Goal: Information Seeking & Learning: Check status

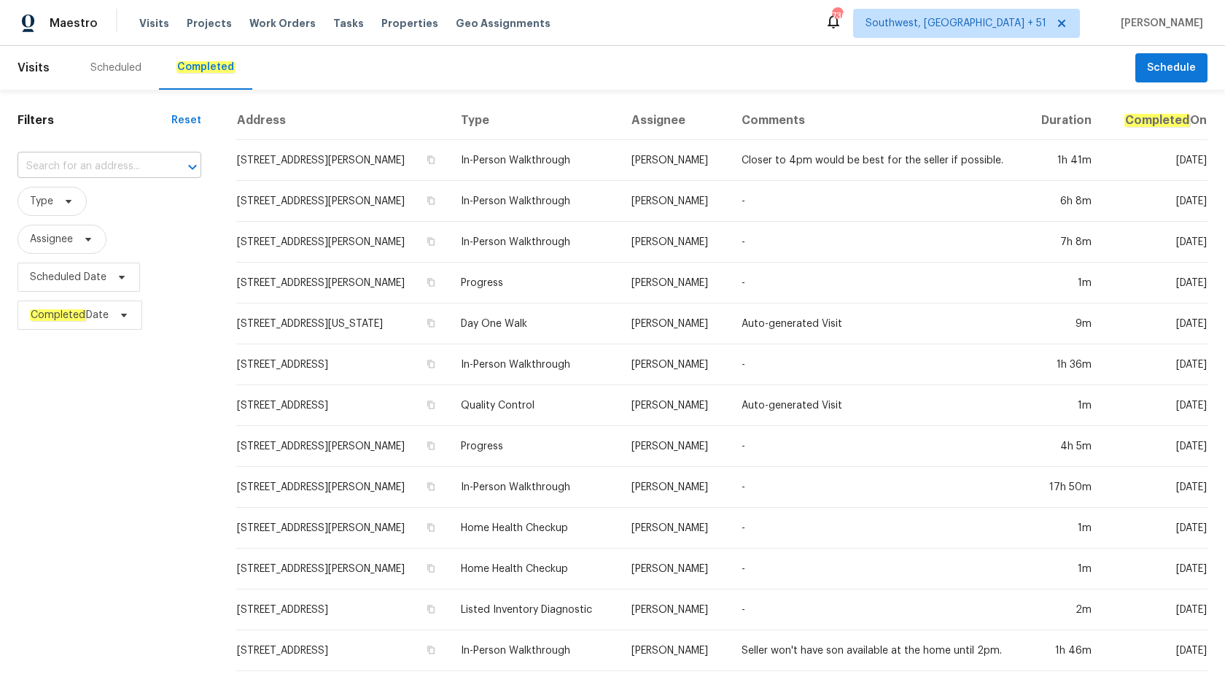
click at [85, 168] on input "text" at bounding box center [88, 166] width 143 height 23
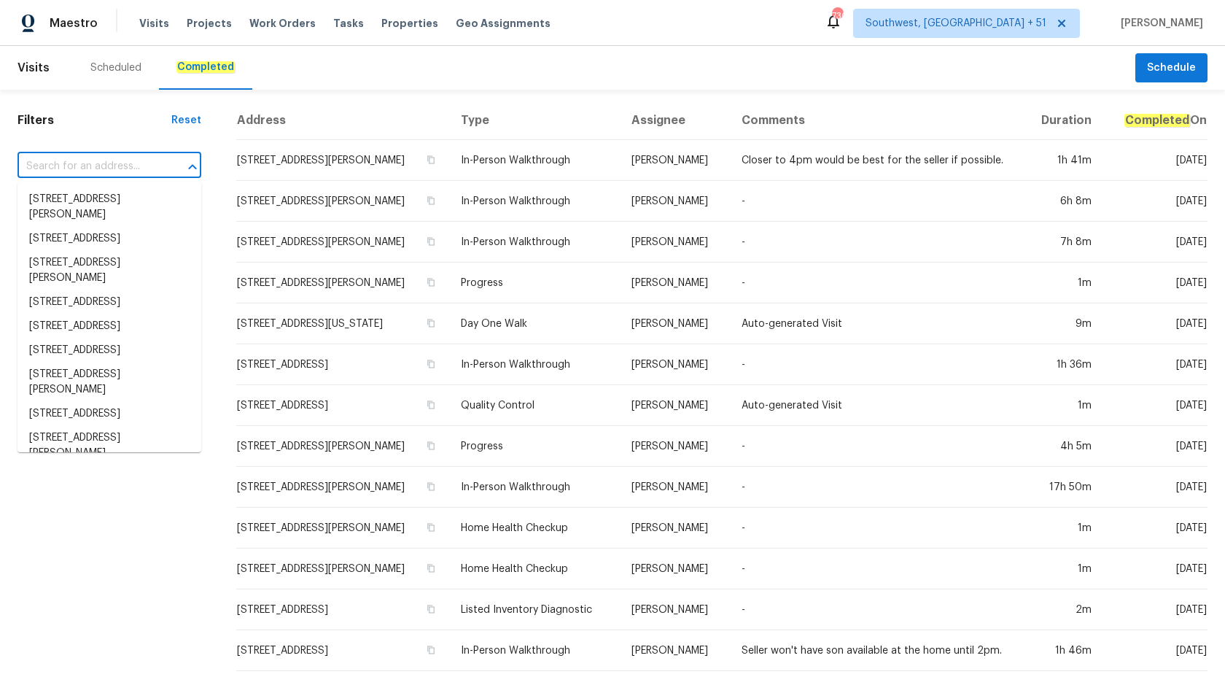
paste input "[STREET_ADDRESS]"
type input "[STREET_ADDRESS]"
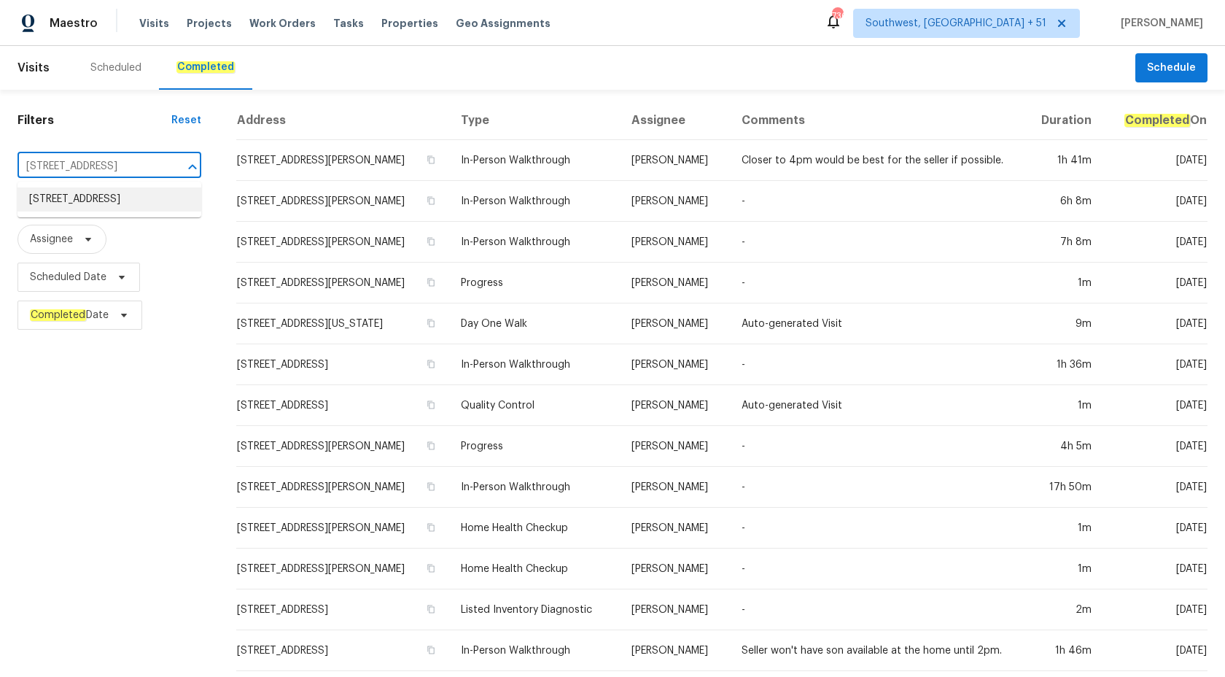
click at [95, 207] on li "[STREET_ADDRESS]" at bounding box center [109, 199] width 184 height 24
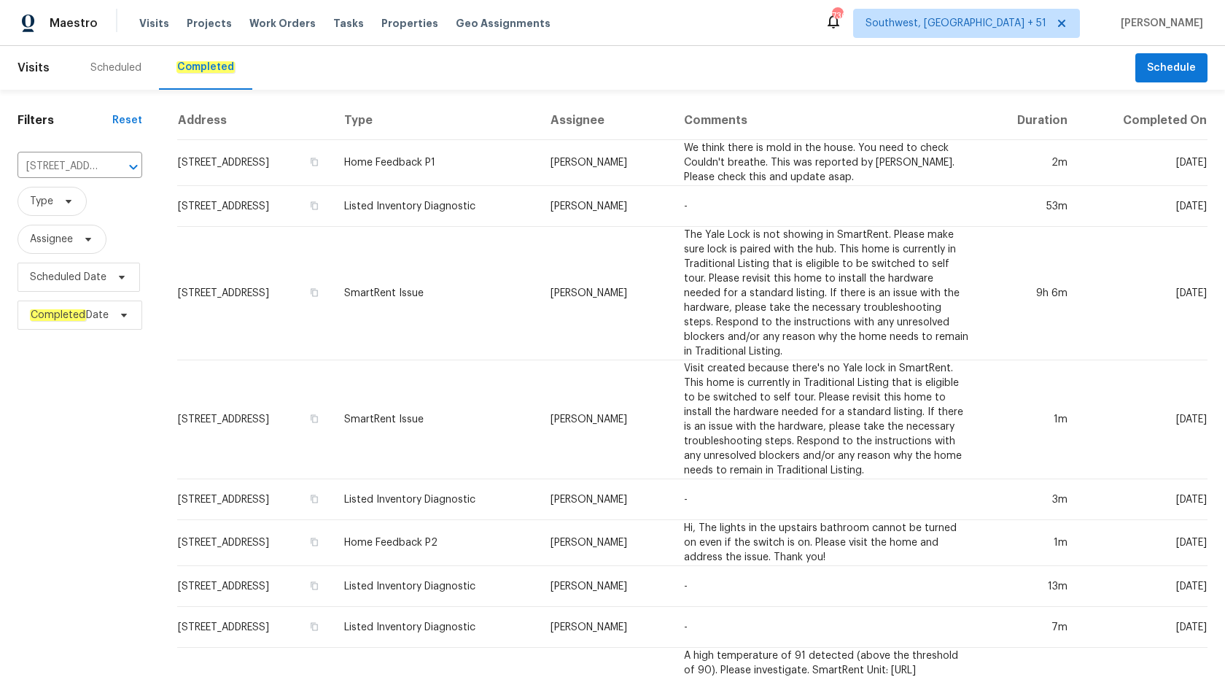
click at [454, 290] on td "SmartRent Issue" at bounding box center [435, 293] width 206 height 133
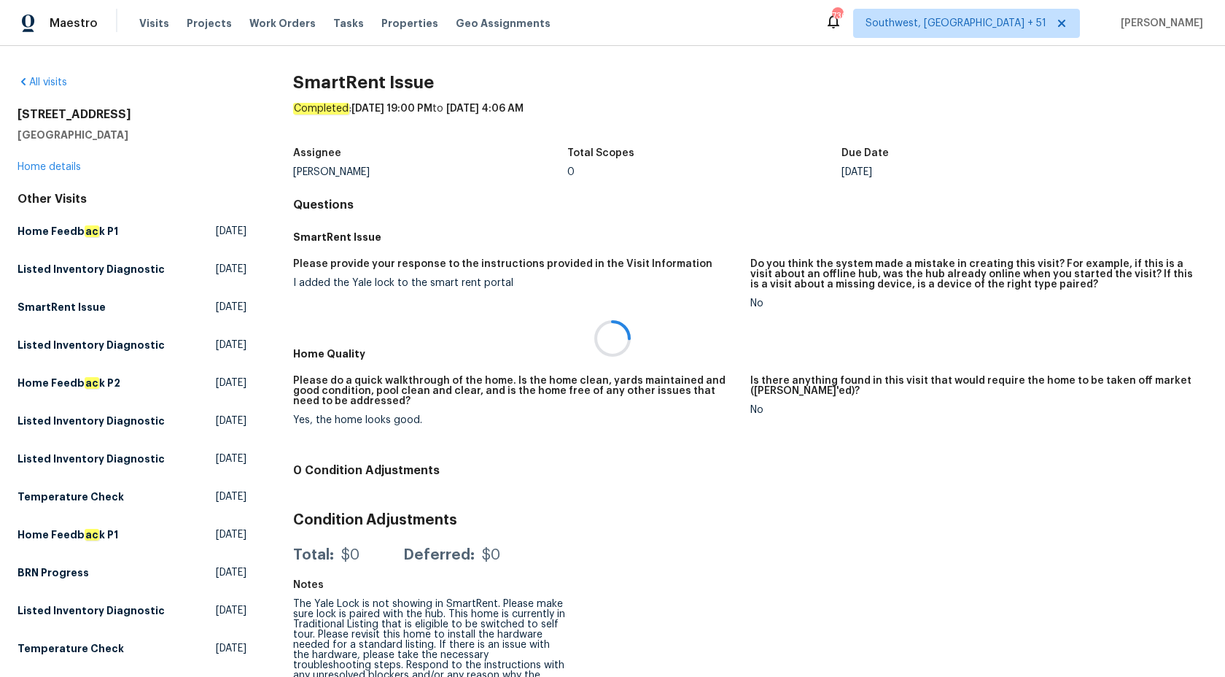
click at [56, 168] on div at bounding box center [612, 338] width 1225 height 677
click at [56, 168] on link "Home details" at bounding box center [48, 167] width 63 height 10
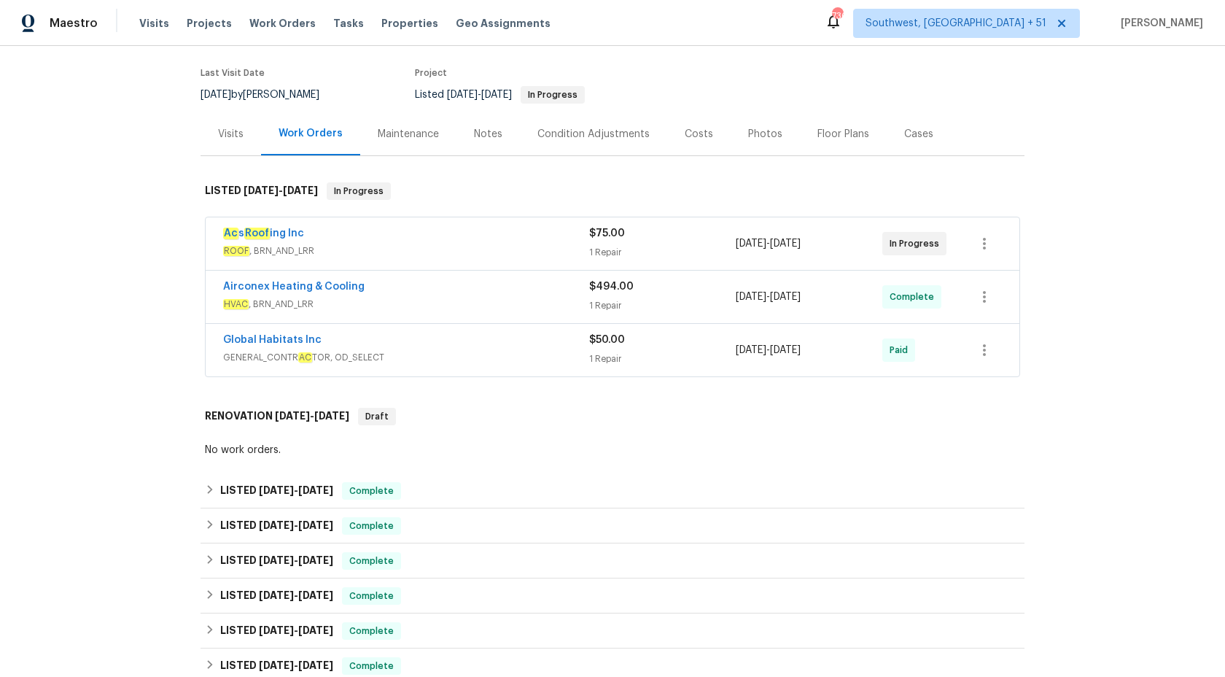
scroll to position [121, 0]
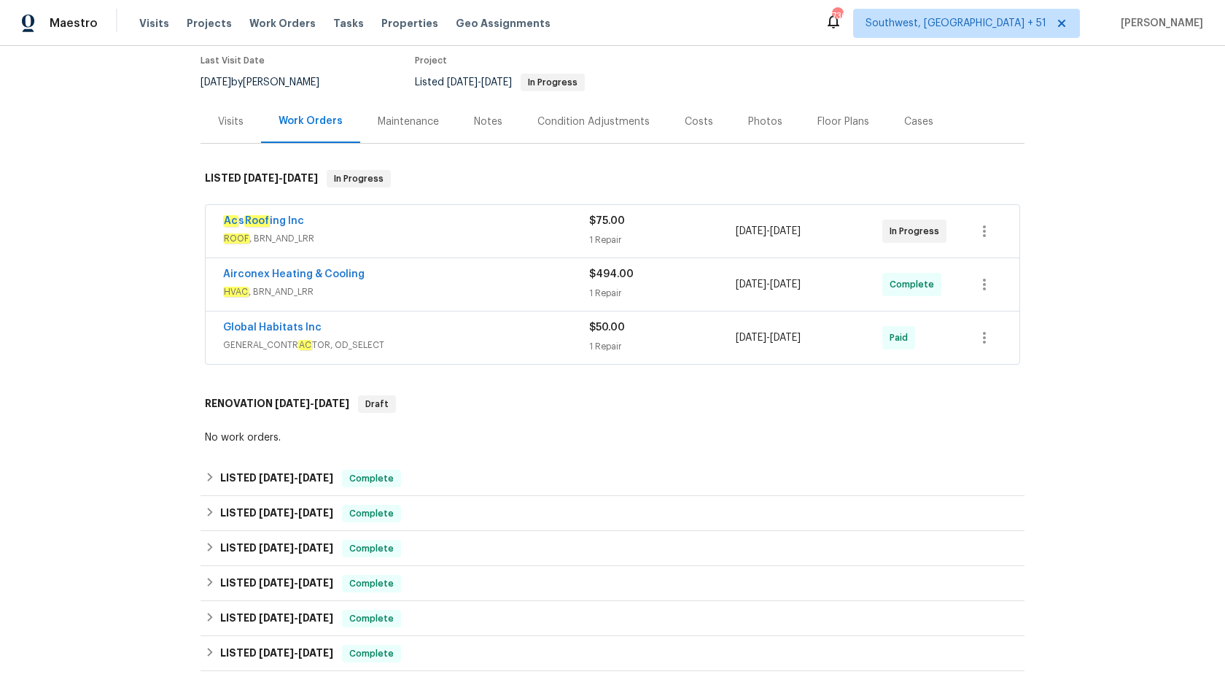
click at [559, 283] on div "Airconex Heating & Cooling" at bounding box center [406, 275] width 366 height 17
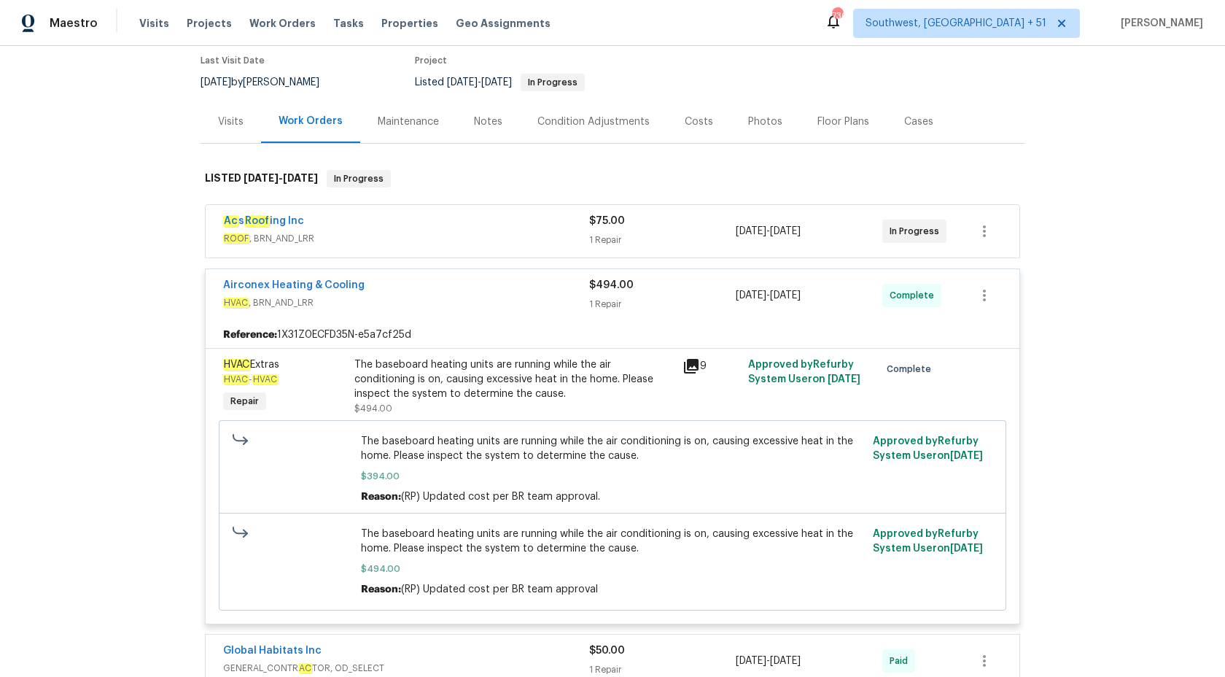
click at [565, 222] on div "Ac s Roof ing Inc" at bounding box center [406, 222] width 366 height 17
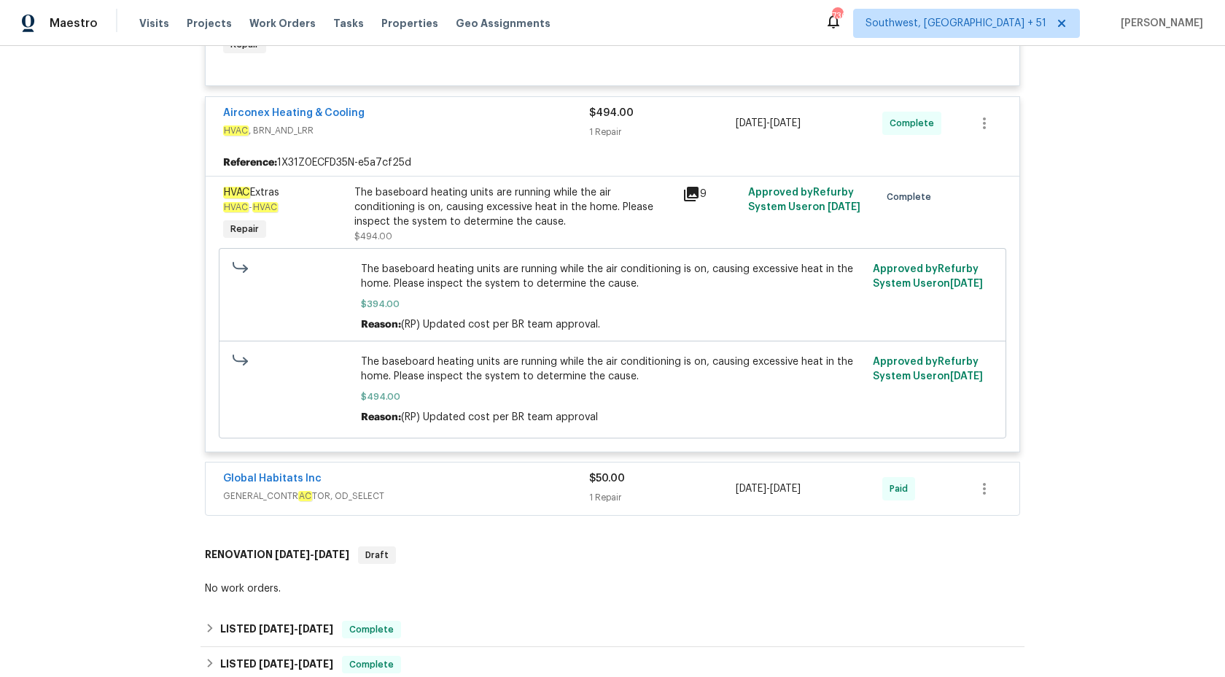
scroll to position [573, 0]
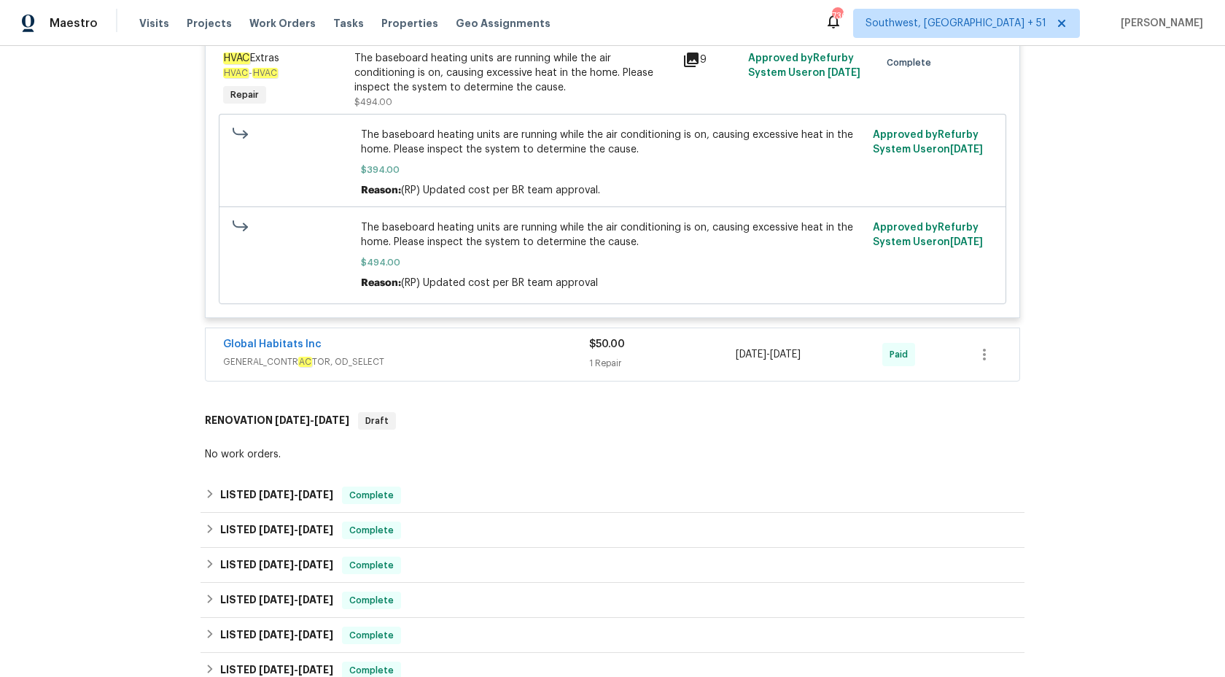
click at [524, 372] on div "Global Habitats Inc GENERAL_CONTR AC TOR, OD_SELECT" at bounding box center [406, 354] width 366 height 35
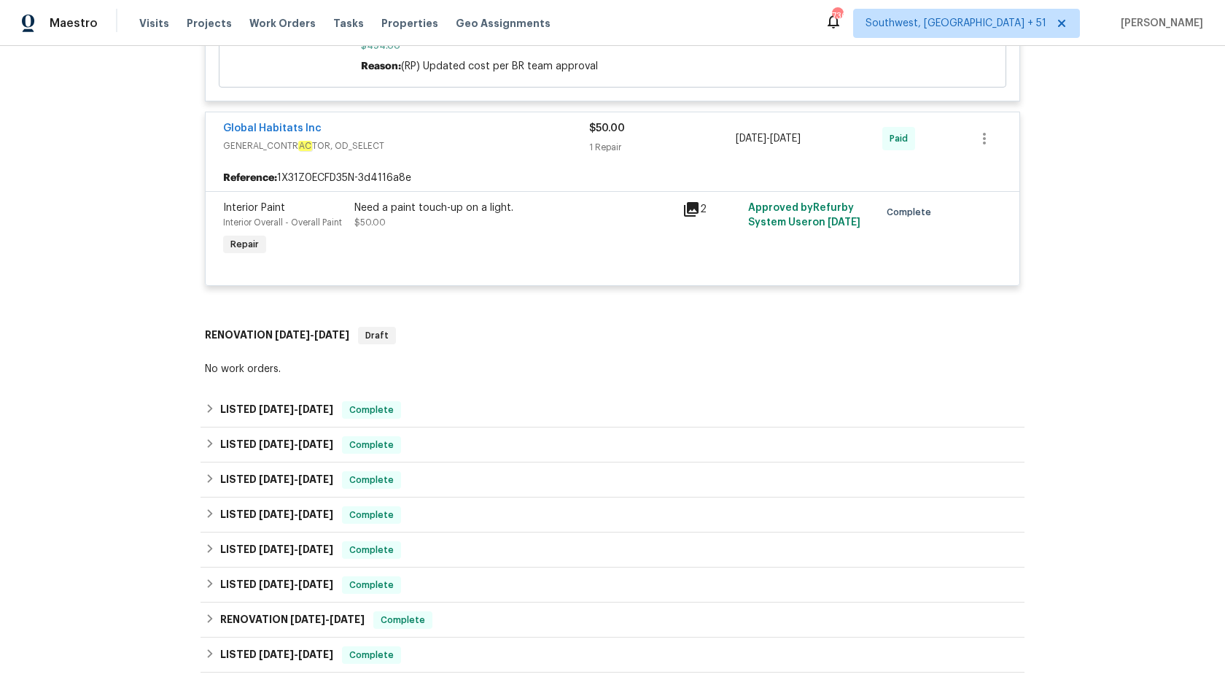
scroll to position [914, 0]
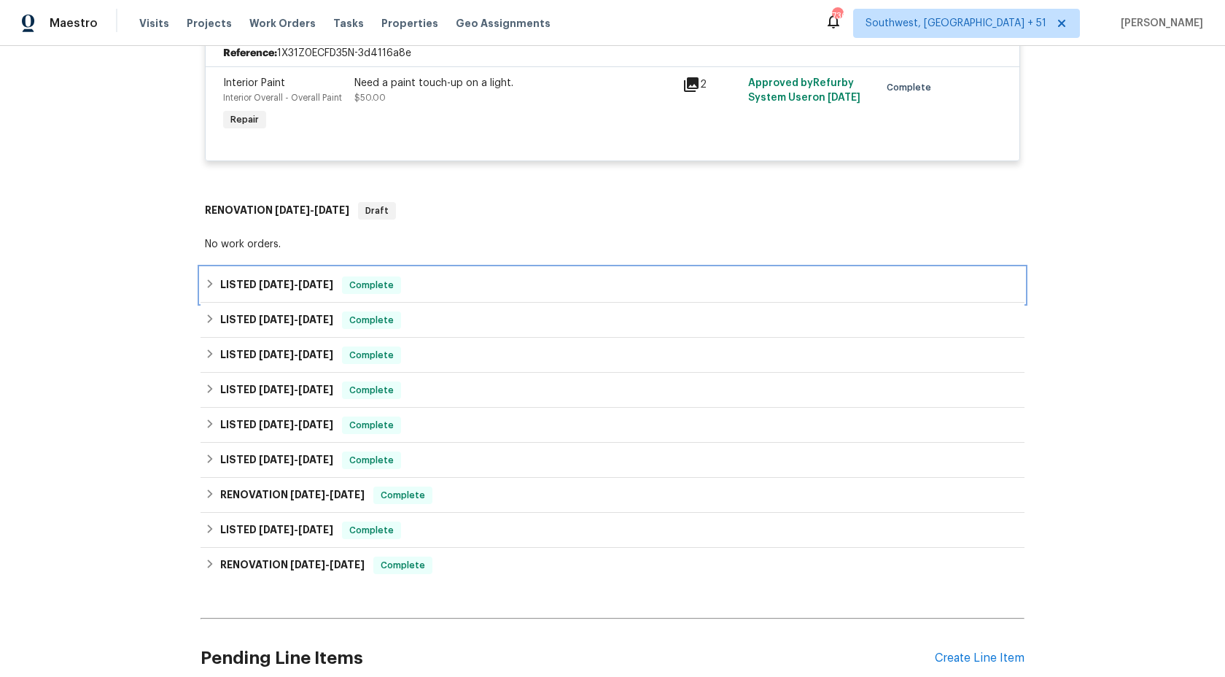
click at [410, 287] on div "LISTED [DATE] - [DATE] Complete" at bounding box center [612, 284] width 815 height 17
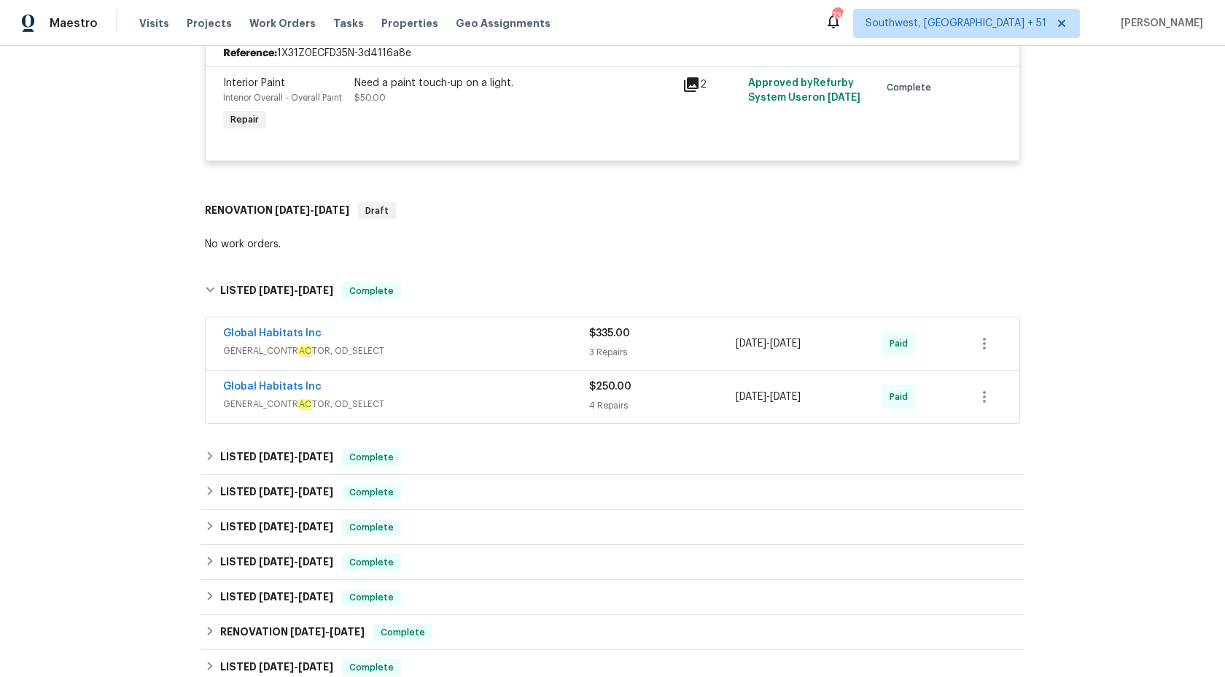
click at [650, 386] on div "$250.00" at bounding box center [662, 386] width 147 height 15
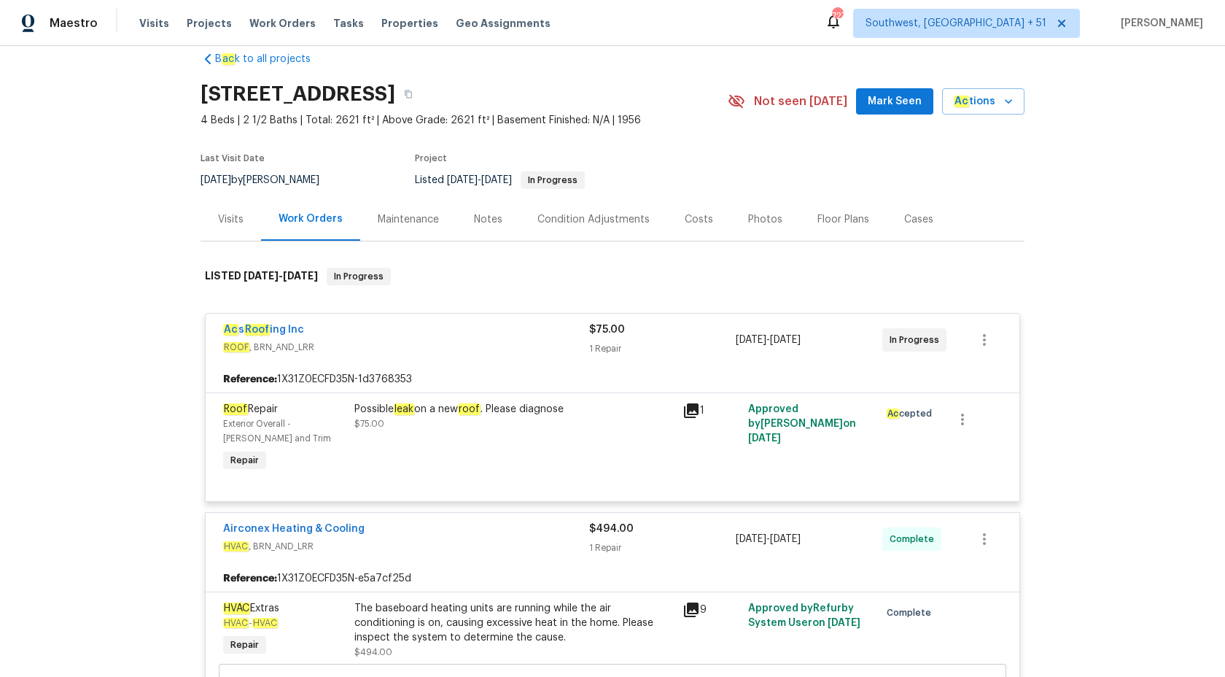
scroll to position [0, 0]
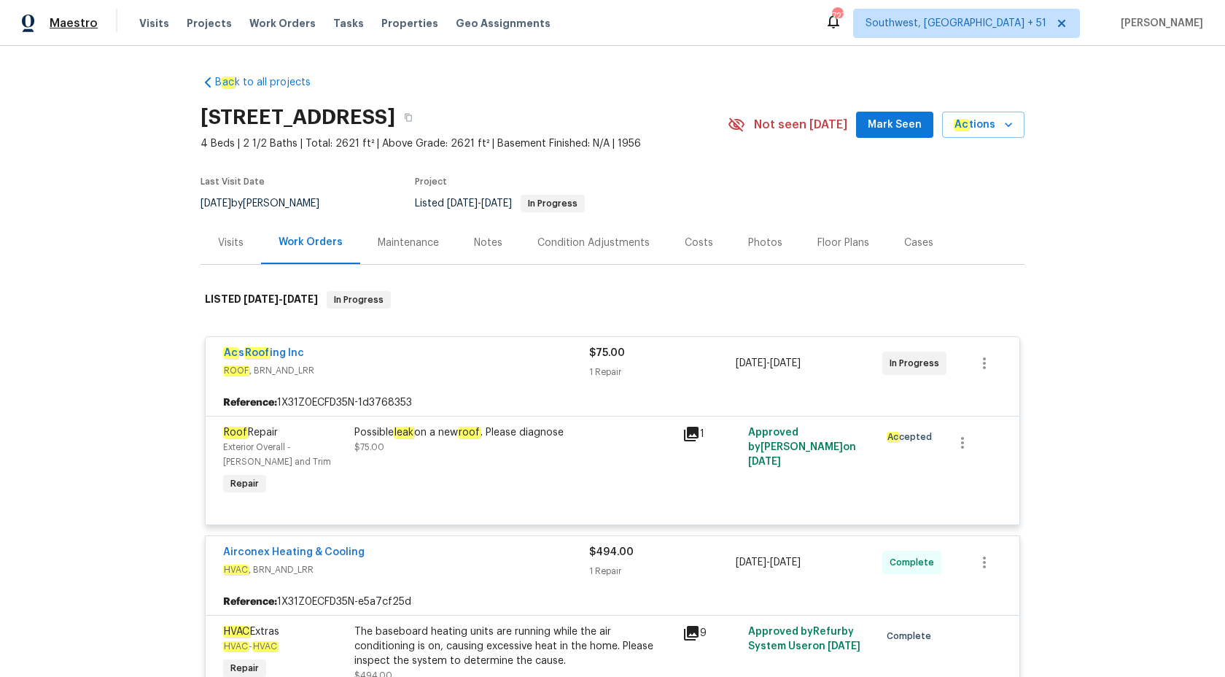
click at [55, 16] on span "Maestro" at bounding box center [74, 23] width 48 height 15
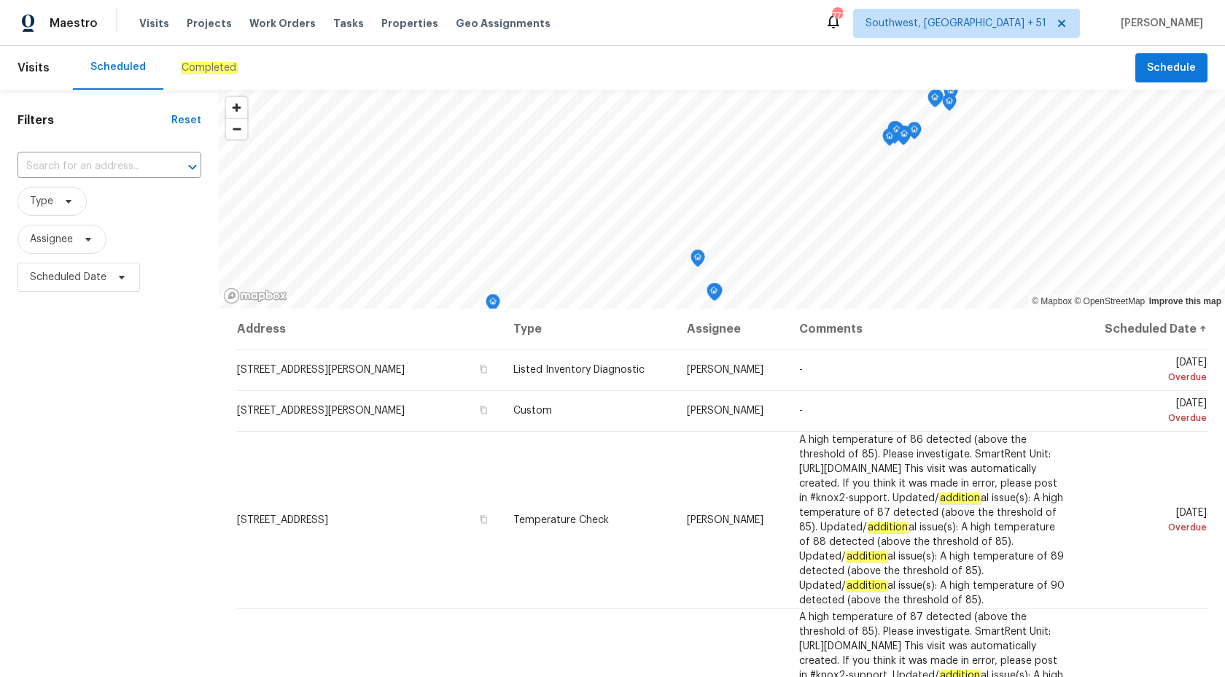
click at [198, 70] on em "Completed" at bounding box center [209, 68] width 56 height 12
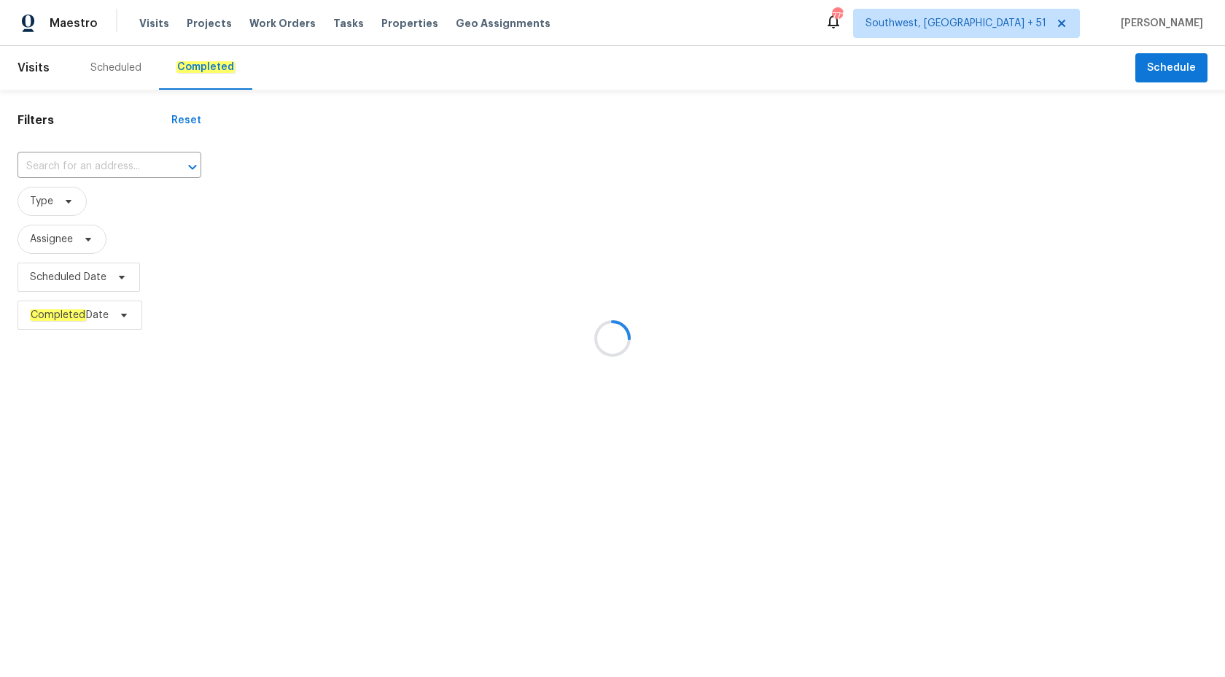
click at [52, 178] on div at bounding box center [612, 338] width 1225 height 677
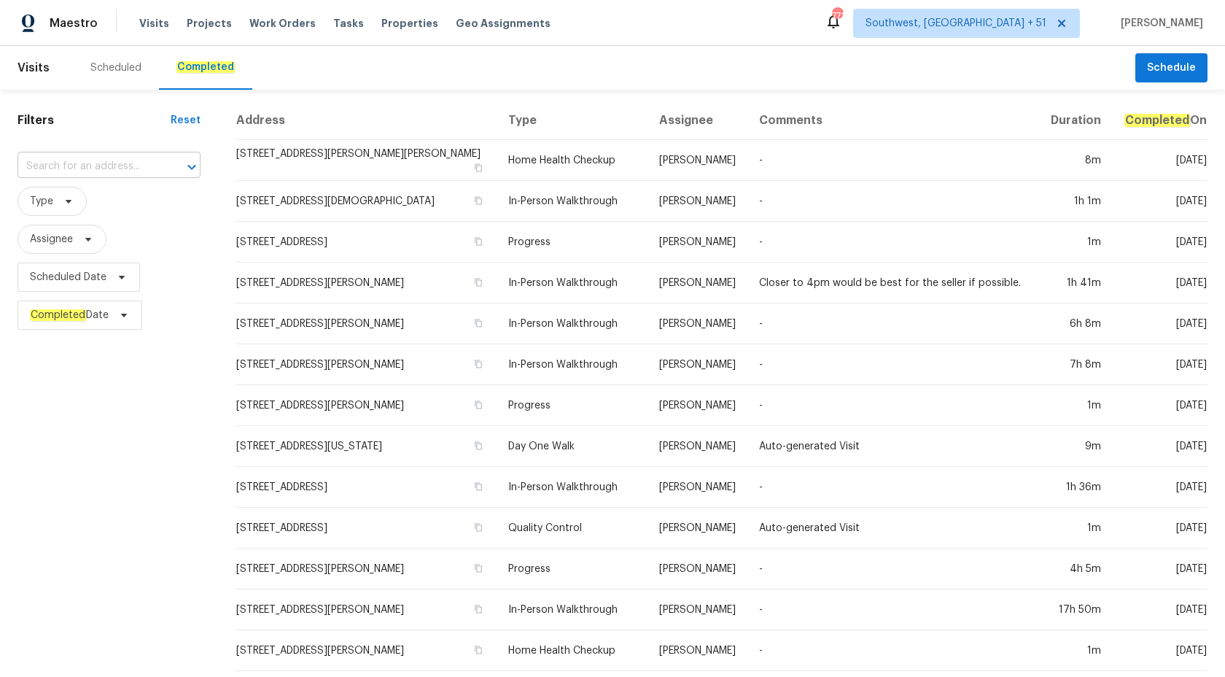
click at [55, 167] on input "text" at bounding box center [88, 166] width 142 height 23
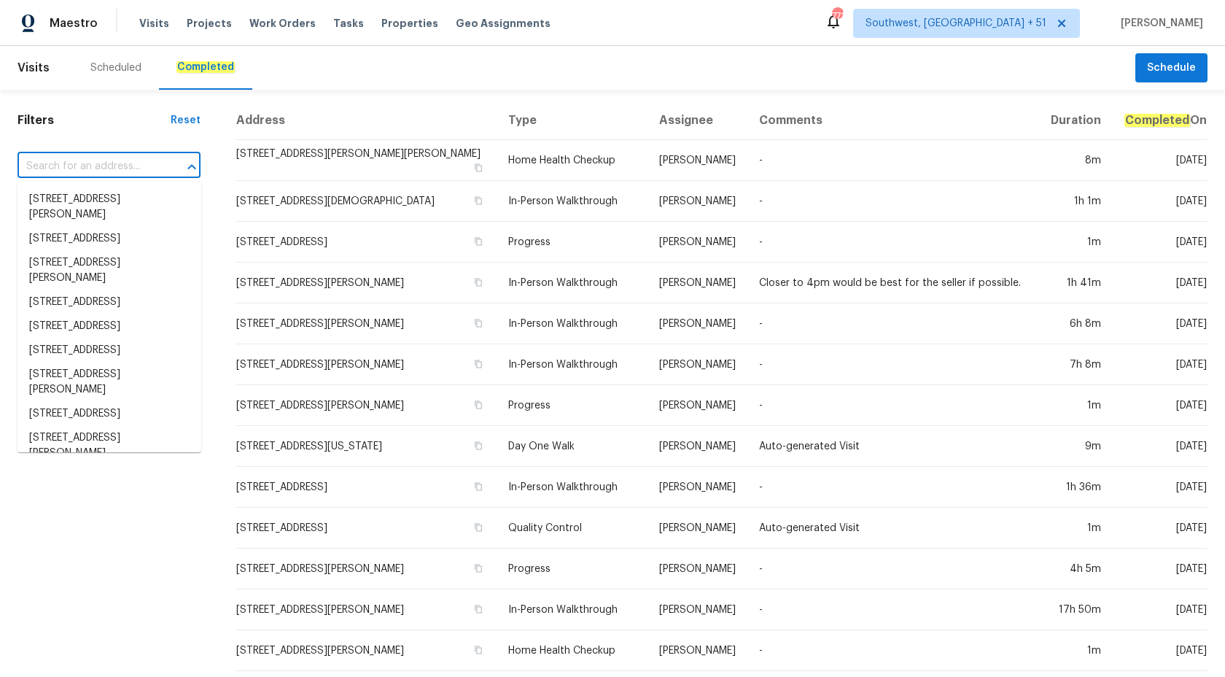
paste input "1488 W Page Ave, Gilbert, AZ 85233"
type input "1488 W Page Ave, Gilbert, AZ 85233"
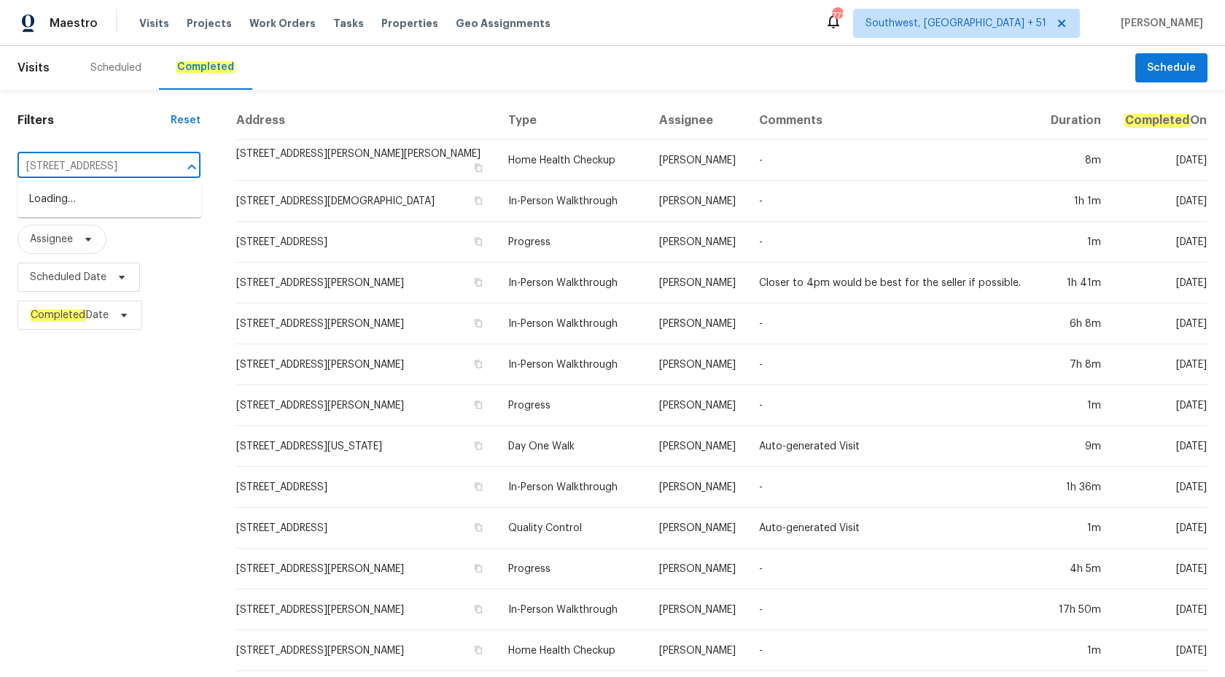
scroll to position [0, 36]
click at [122, 202] on li "1488 W Page Ave, Gilbert, AZ 85233" at bounding box center [109, 199] width 184 height 24
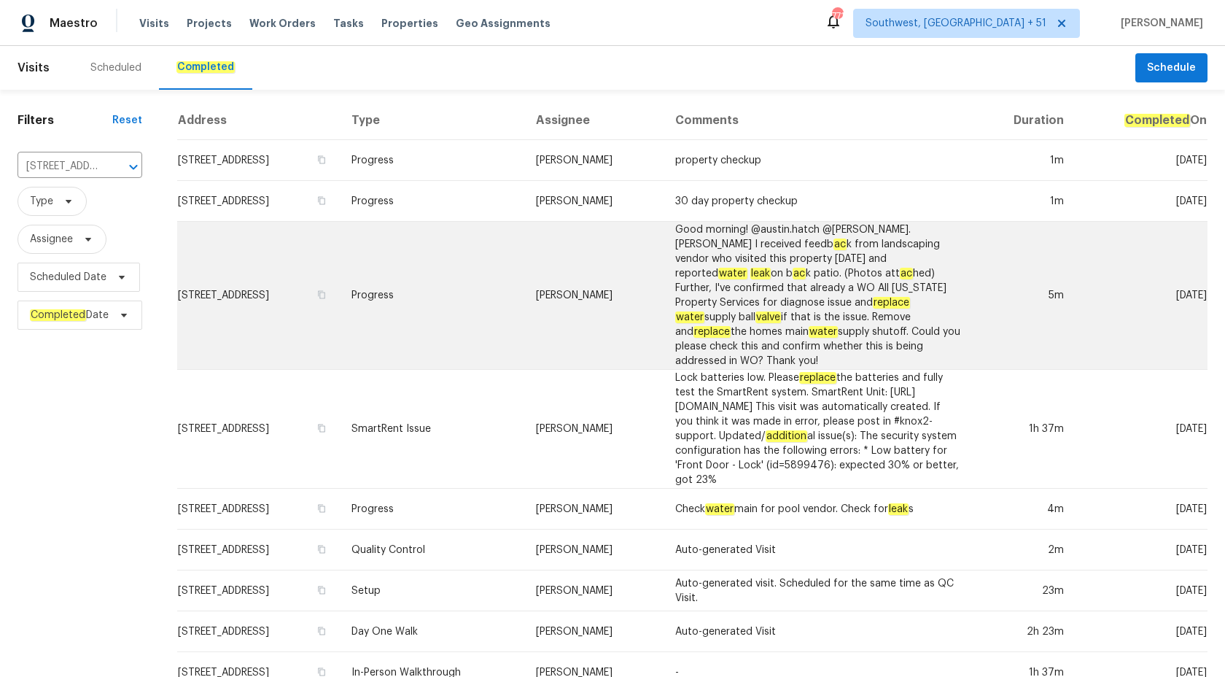
click at [741, 254] on td "Good morning! @austin.hatch @Scott.Nicol I received feedb ac k from landscaping…" at bounding box center [818, 296] width 309 height 148
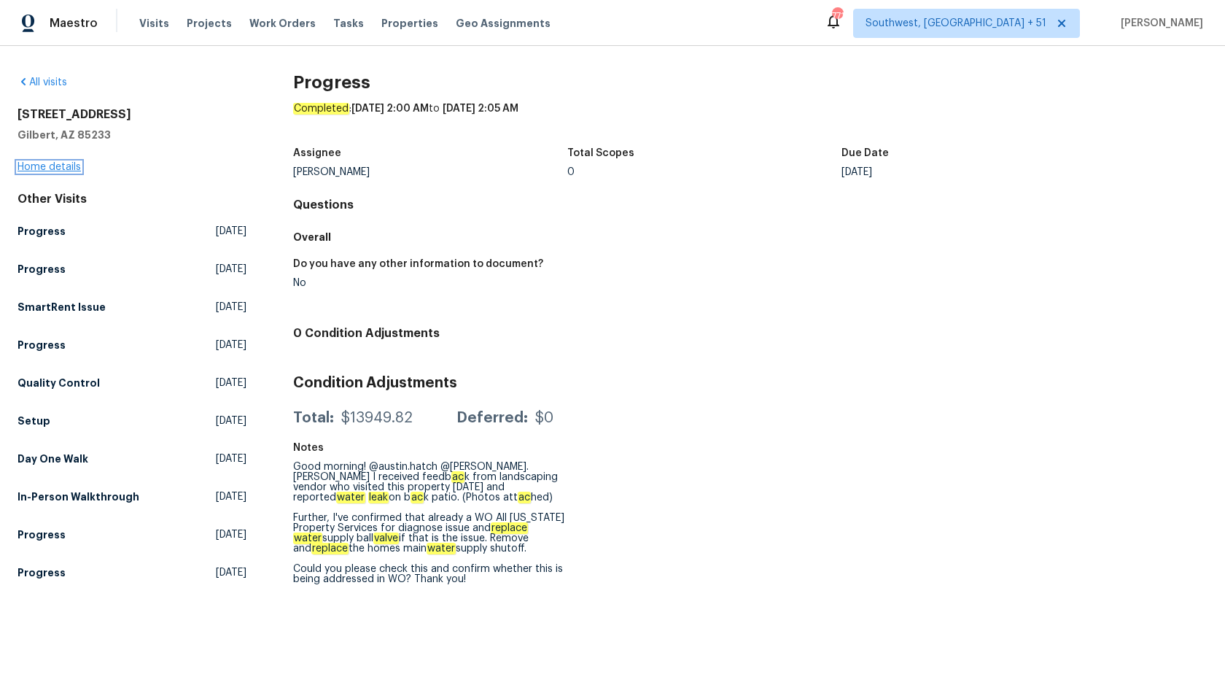
click at [62, 170] on link "Home details" at bounding box center [48, 167] width 63 height 10
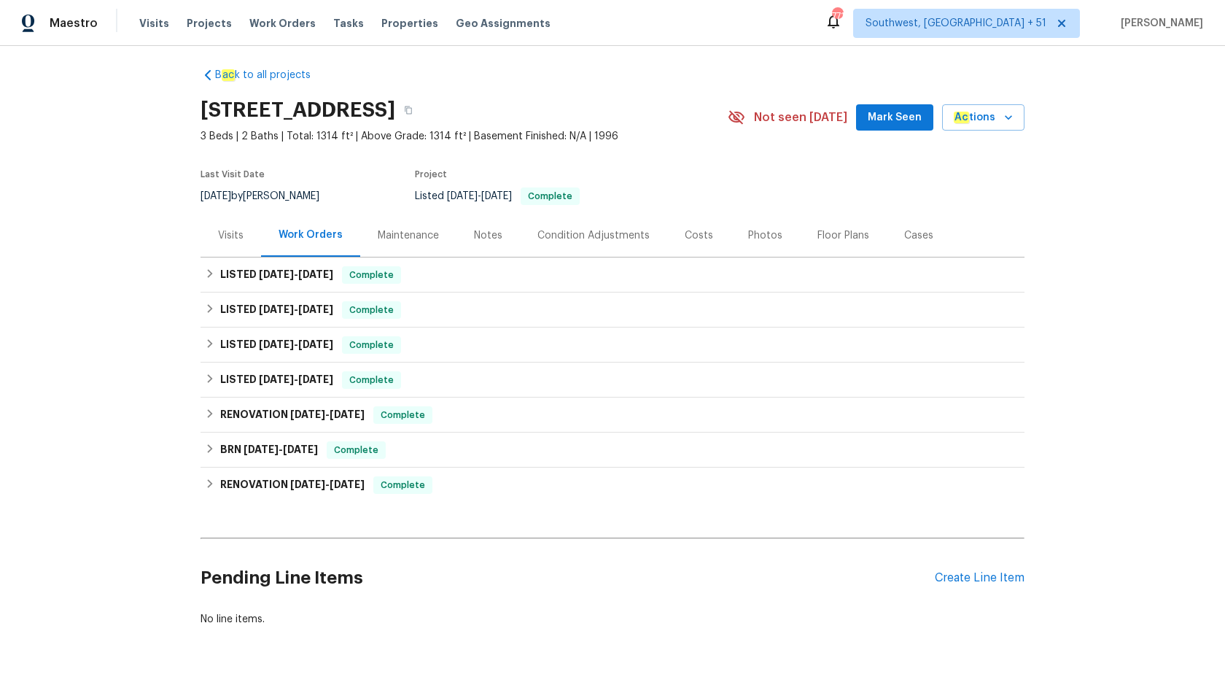
scroll to position [14, 0]
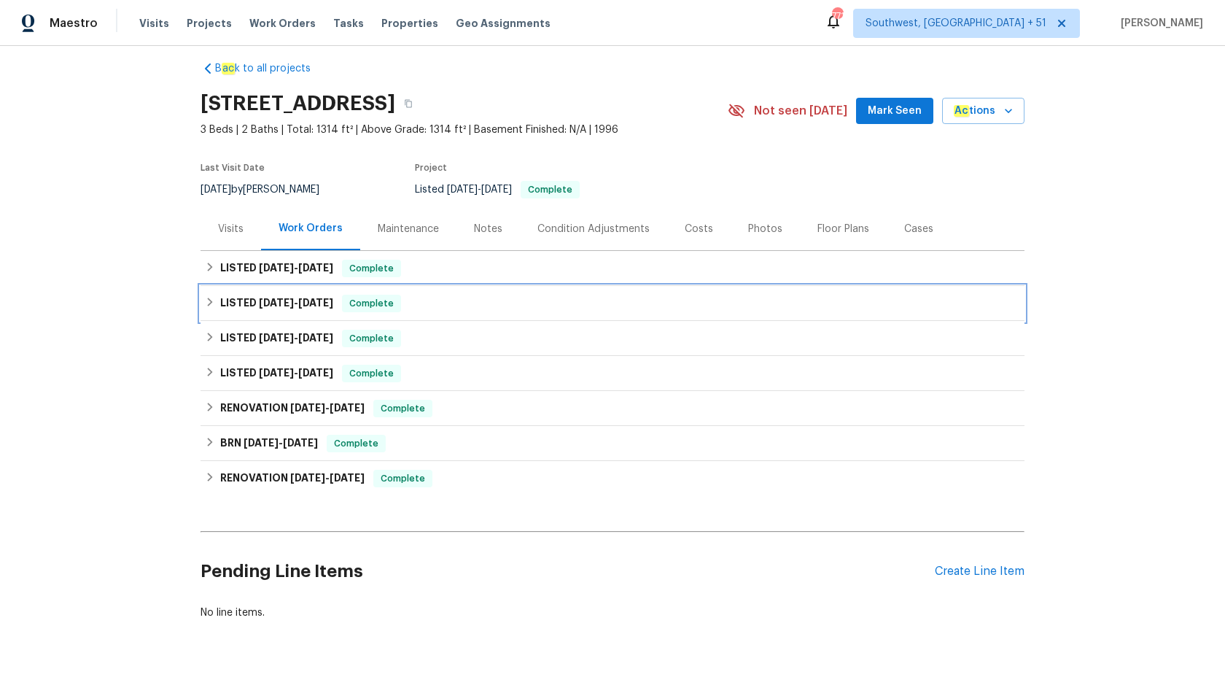
click at [391, 308] on span "Complete" at bounding box center [371, 303] width 56 height 15
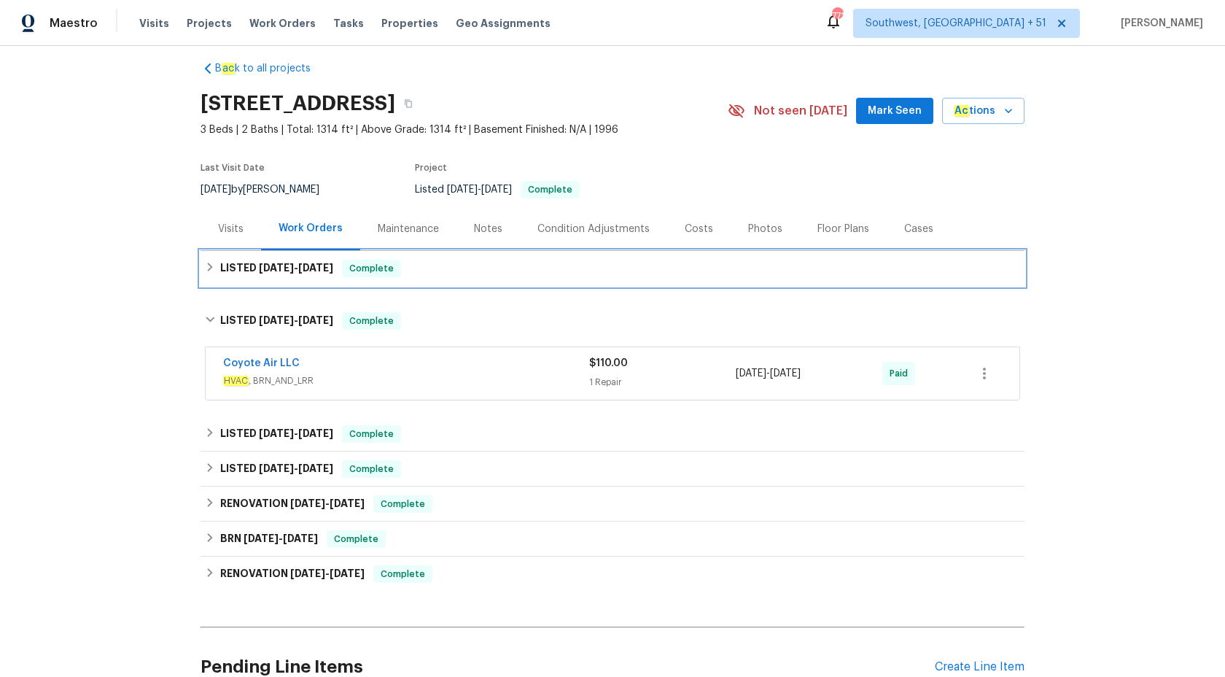
click at [412, 261] on div "LISTED 8/15/25 - 8/20/25 Complete" at bounding box center [612, 268] width 815 height 17
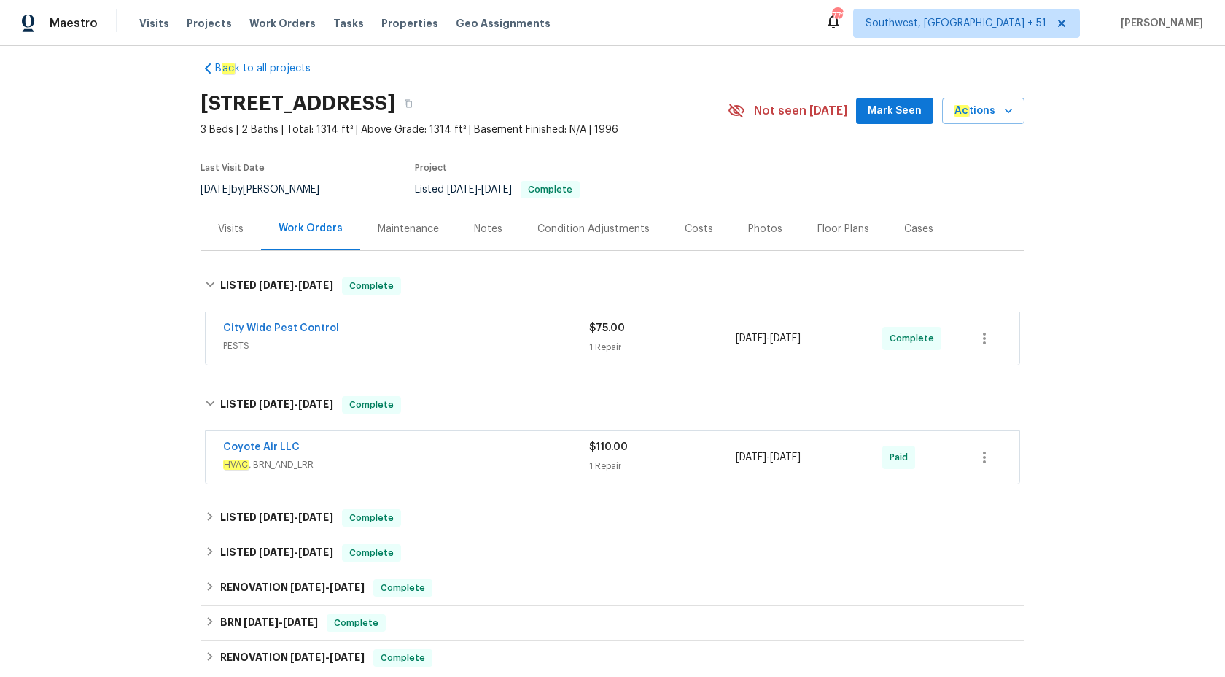
click at [547, 349] on span "PESTS" at bounding box center [406, 345] width 366 height 15
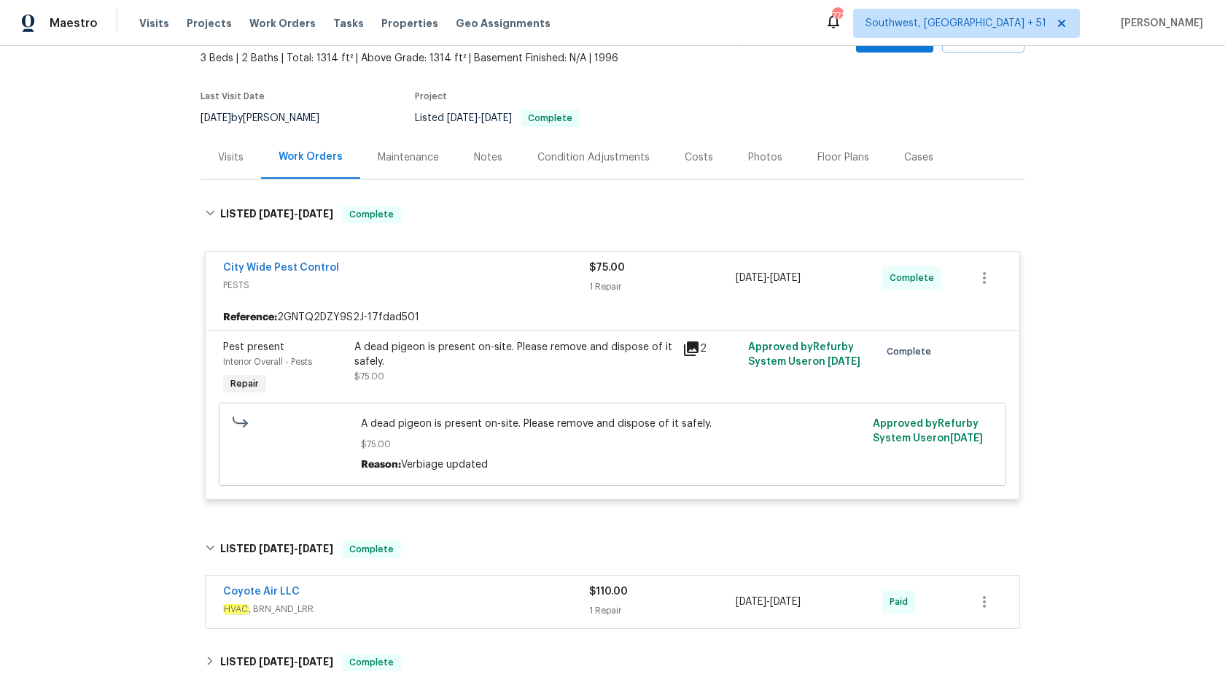
scroll to position [124, 0]
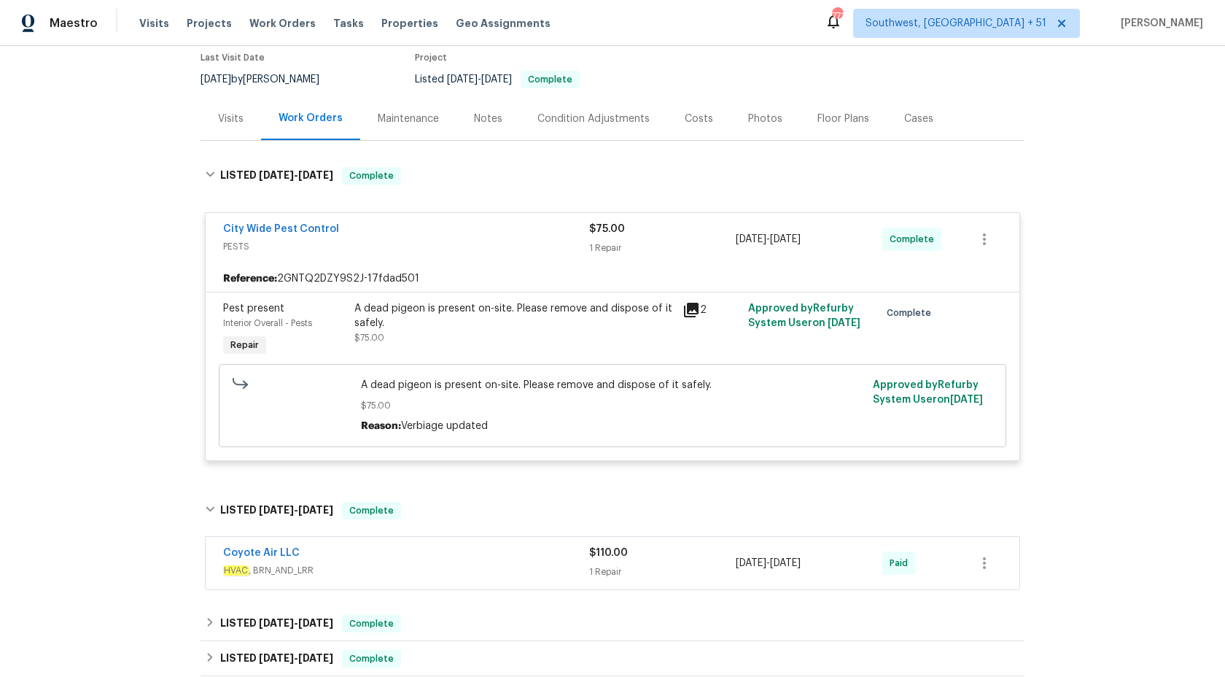
click at [639, 249] on div "1 Repair" at bounding box center [662, 248] width 147 height 15
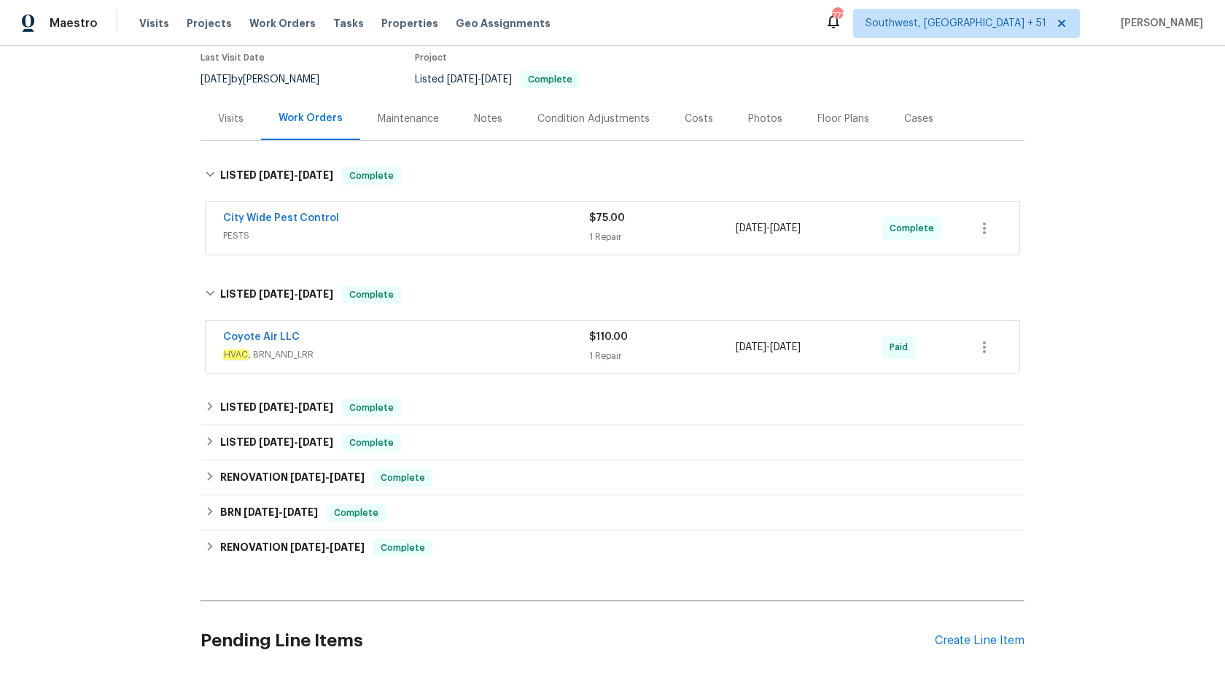
click at [506, 340] on div "Coyote Air LLC" at bounding box center [406, 338] width 366 height 17
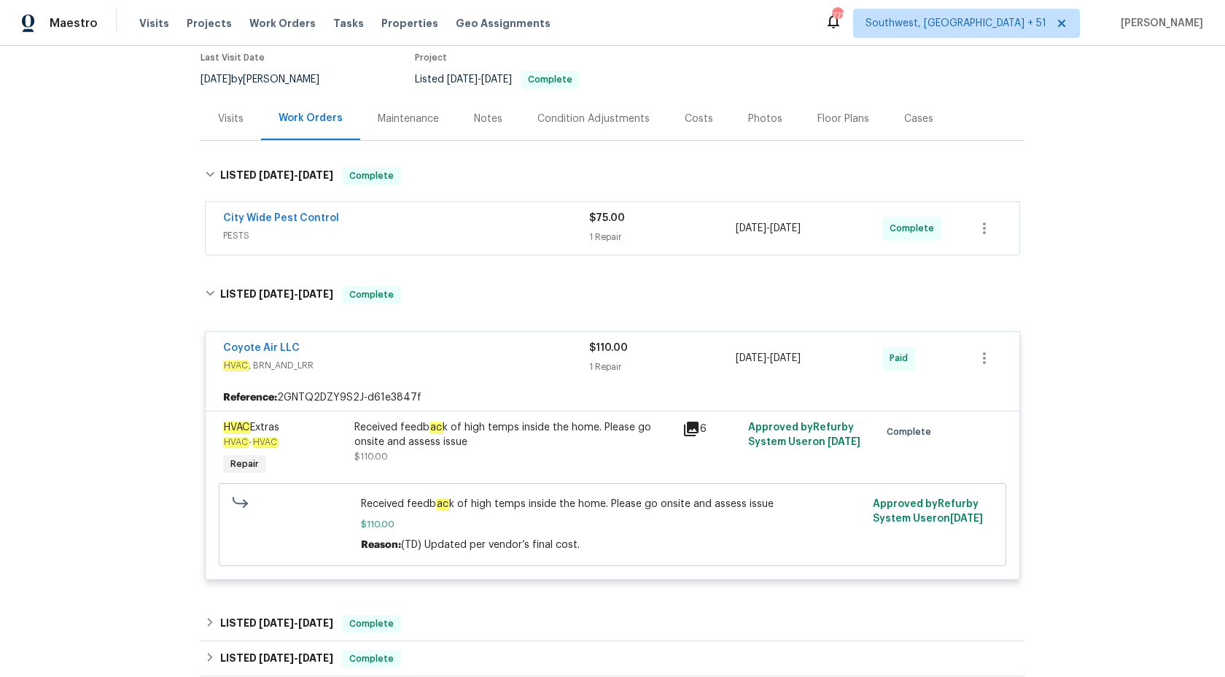
click at [584, 363] on span "HVAC , BRN_AND_LRR" at bounding box center [406, 365] width 366 height 15
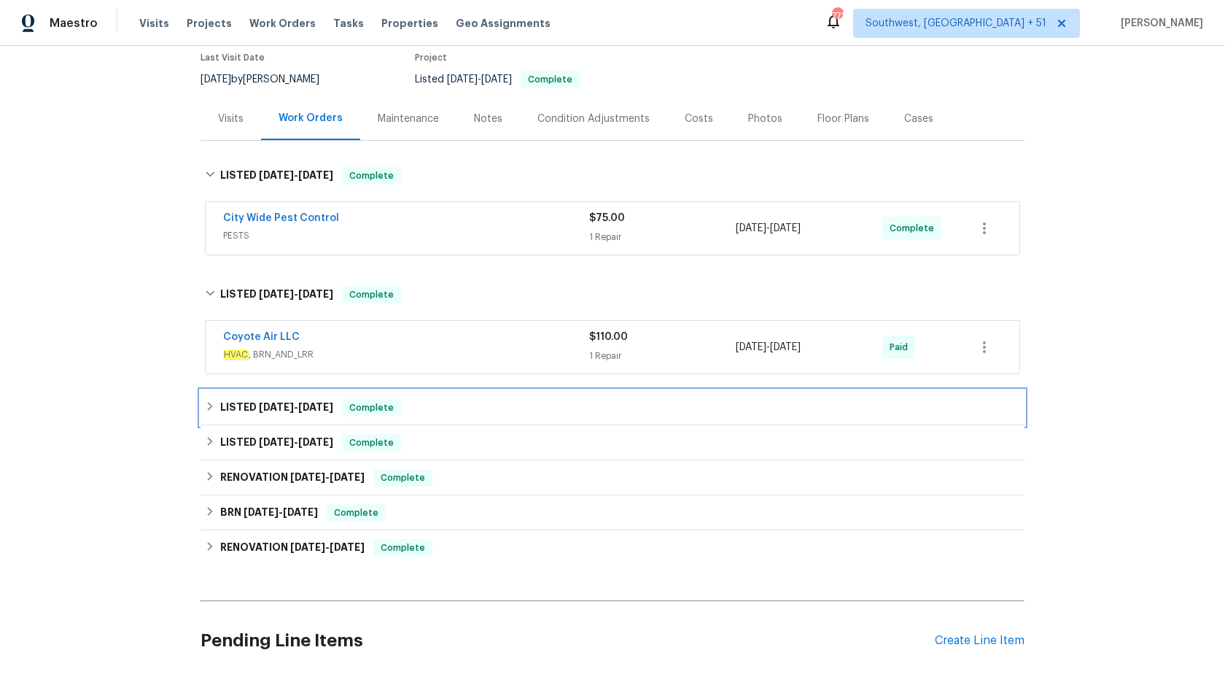
click at [436, 392] on div "LISTED 4/16/25 - 5/16/25 Complete" at bounding box center [613, 407] width 824 height 35
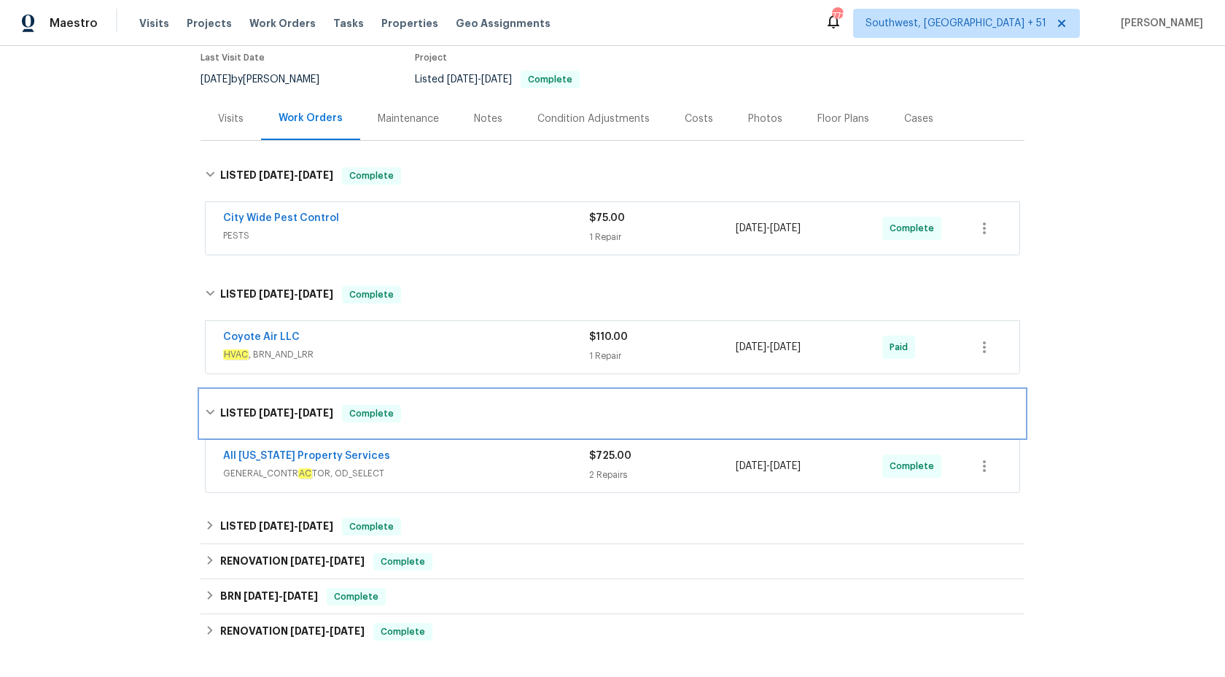
scroll to position [0, 0]
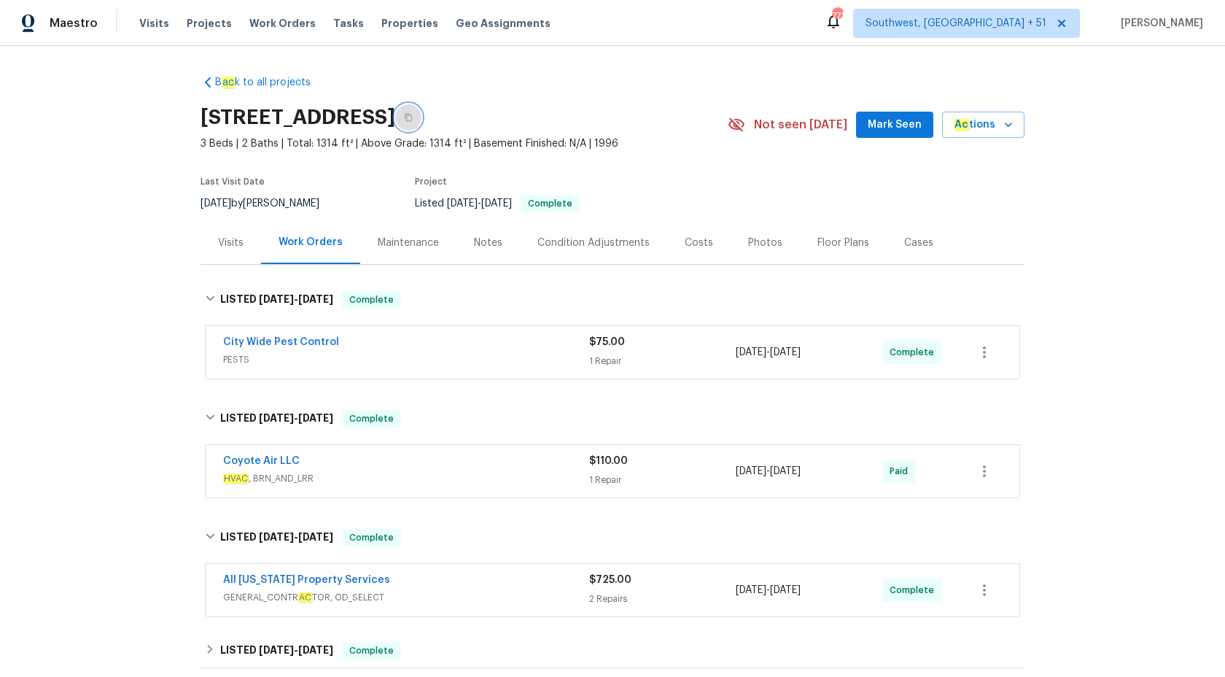
click at [413, 121] on icon "button" at bounding box center [408, 117] width 9 height 9
